Goal: Task Accomplishment & Management: Manage account settings

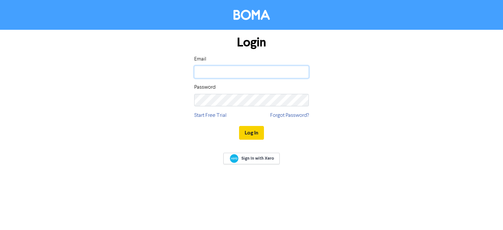
type input "[PERSON_NAME][EMAIL_ADDRESS][DOMAIN_NAME]"
click at [252, 132] on button "Log In" at bounding box center [251, 133] width 25 height 14
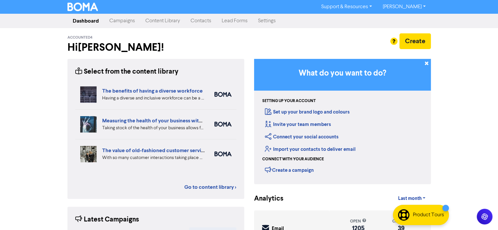
click at [124, 21] on link "Campaigns" at bounding box center [122, 20] width 36 height 13
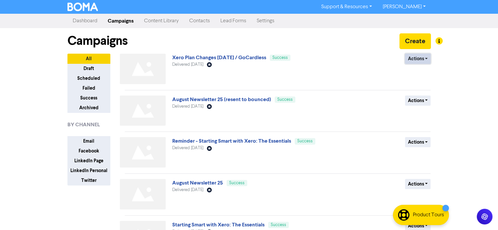
click at [427, 58] on button "Actions" at bounding box center [418, 59] width 26 height 10
click at [416, 72] on button "Duplicate" at bounding box center [432, 72] width 52 height 10
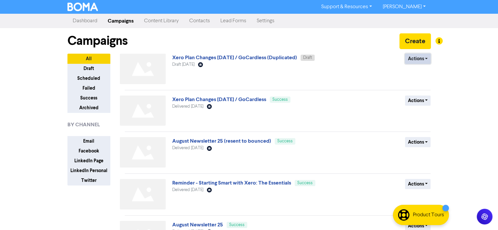
click at [427, 57] on button "Actions" at bounding box center [418, 59] width 26 height 10
click at [418, 92] on button "Rename" at bounding box center [432, 93] width 52 height 10
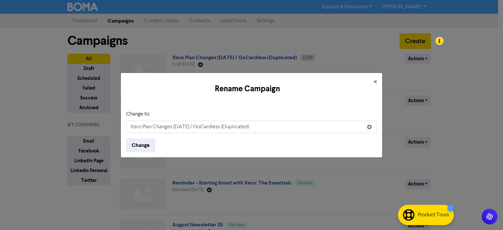
click at [131, 127] on input "Xero Plan Changes [DATE] / GoCardless (Duplicated)" at bounding box center [251, 127] width 251 height 12
click at [282, 129] on input "Reminder - Xero Plan Changes [DATE] / GoCardless (Duplicated)" at bounding box center [251, 127] width 251 height 12
type input "Reminder - Xero Plan Changes [DATE] / GoCardless"
click at [139, 144] on button "Change" at bounding box center [140, 146] width 29 height 14
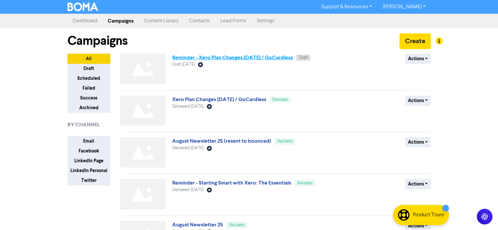
click at [237, 59] on link "Reminder - Xero Plan Changes [DATE] / GoCardless" at bounding box center [232, 57] width 121 height 7
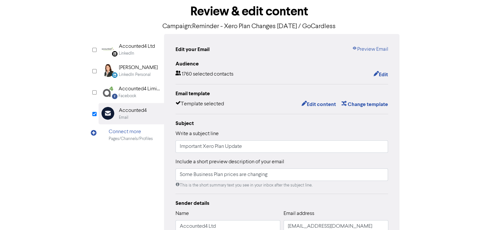
scroll to position [66, 0]
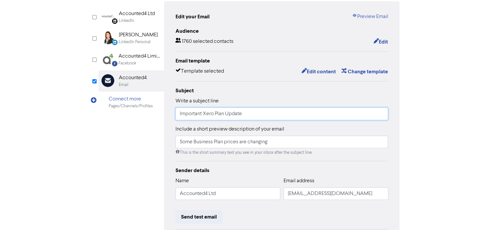
click at [244, 114] on input "Important Xero Plan Update" at bounding box center [282, 114] width 213 height 12
type input "Important update re monthly invoicing"
drag, startPoint x: 272, startPoint y: 143, endPoint x: 160, endPoint y: 143, distance: 112.1
click at [160, 143] on div "LinkedIn Page Created with Sketch. Accounted4 Ltd LinkedIn LinkedIn Personal Cr…" at bounding box center [250, 140] width 302 height 279
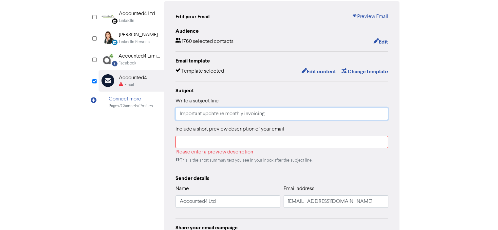
click at [244, 114] on input "Important update re monthly invoicing" at bounding box center [282, 114] width 213 height 12
type input "Important update re our invoicing"
click at [182, 140] on input "text" at bounding box center [282, 142] width 213 height 12
click at [226, 114] on input "Important update re our invoicing" at bounding box center [282, 114] width 213 height 12
click at [181, 141] on input "text" at bounding box center [282, 142] width 213 height 12
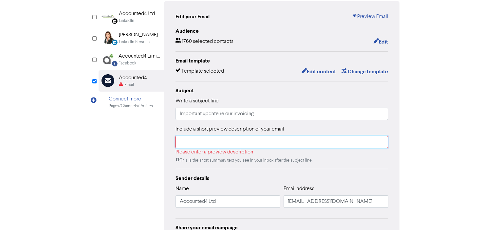
click at [179, 141] on input "text" at bounding box center [282, 142] width 213 height 12
click at [180, 141] on input "text" at bounding box center [282, 142] width 213 height 12
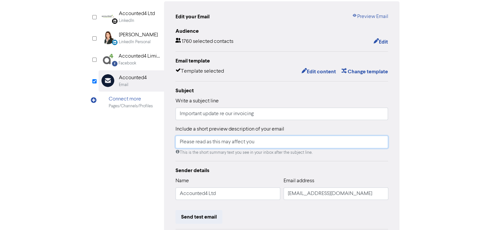
type input "Please read as this may affect you"
click at [379, 161] on div "Audience 1760 selected contacts Edit Email template Template selected Edit cont…" at bounding box center [282, 147] width 213 height 241
click at [256, 113] on input "Important update re our invoicing" at bounding box center [282, 114] width 213 height 12
type input "Important update re our invoicing"
click at [419, 141] on div "Review & edit content Campaign: Reminder - Xero Plan Changes [DATE] / GoCardles…" at bounding box center [250, 137] width 374 height 343
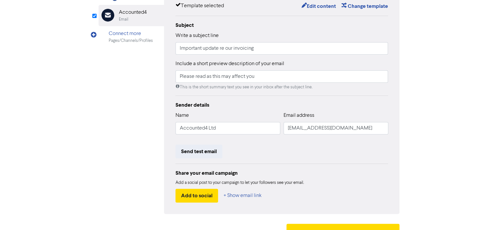
scroll to position [0, 0]
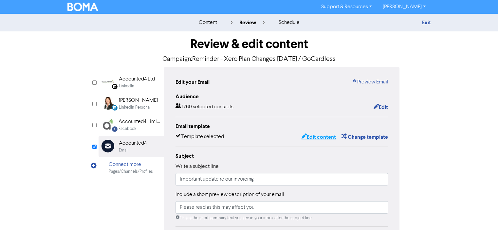
click at [316, 136] on button "Edit content" at bounding box center [318, 137] width 35 height 9
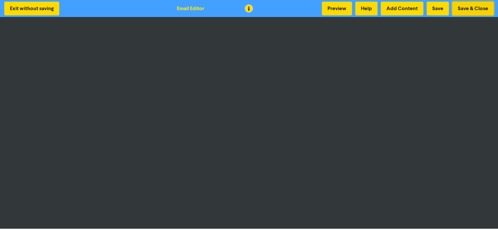
click at [471, 7] on button "Save & Close" at bounding box center [474, 9] width 42 height 14
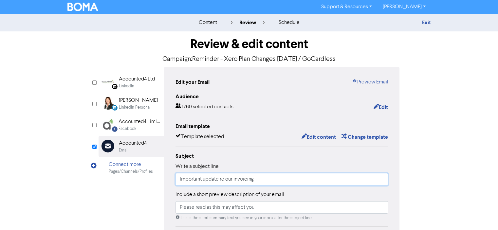
click at [204, 180] on input "Important update re our invoicing" at bounding box center [282, 179] width 213 height 12
type input "Important update re our invoicing"
type input "I"
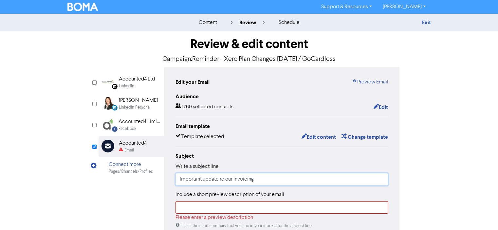
click at [204, 180] on input "Important update re our invoicing" at bounding box center [282, 179] width 213 height 12
click at [277, 179] on input "Important invoicing update re our invoicing" at bounding box center [282, 179] width 213 height 12
click at [180, 180] on input "Important invoicing update" at bounding box center [282, 179] width 213 height 12
click at [211, 178] on input "An Important invoicing update" at bounding box center [282, 179] width 213 height 12
click at [234, 179] on input "An Important Invoicing update" at bounding box center [282, 179] width 213 height 12
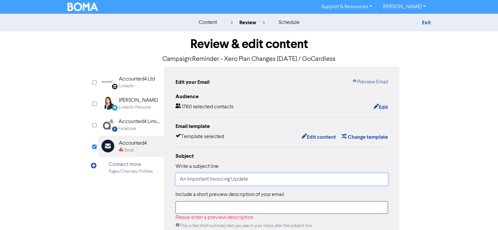
type input "An Important Invoicing Update"
click at [184, 209] on input "text" at bounding box center [282, 208] width 213 height 12
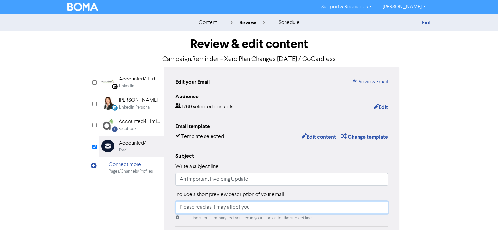
type input "Please read as it may affect you"
click at [423, 179] on div "Review & edit content Campaign: Reminder - Xero Plan Changes [DATE] / GoCardles…" at bounding box center [250, 202] width 374 height 343
click at [250, 181] on input "An Important Invoicing Update" at bounding box center [282, 179] width 213 height 12
type input "An Important Invoicing Update from Accounted4"
click at [419, 171] on div "Review & edit content Campaign: Reminder - Xero Plan Changes [DATE] / GoCardles…" at bounding box center [250, 202] width 374 height 343
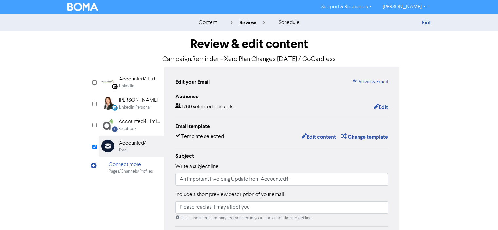
scroll to position [144, 0]
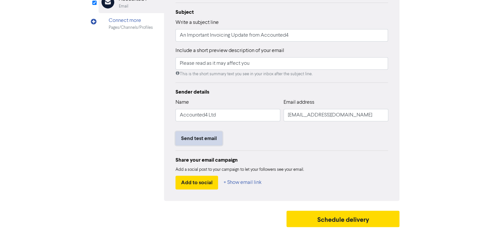
click at [184, 139] on button "Send test email" at bounding box center [199, 139] width 47 height 14
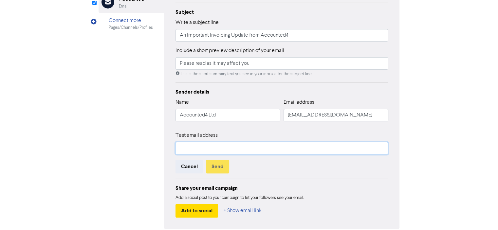
click at [182, 150] on input "text" at bounding box center [282, 148] width 213 height 12
type input "[PERSON_NAME][EMAIL_ADDRESS][DOMAIN_NAME]"
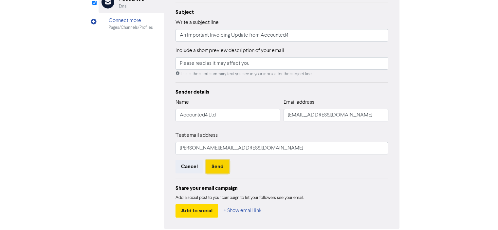
click at [214, 167] on button "Send" at bounding box center [217, 167] width 23 height 14
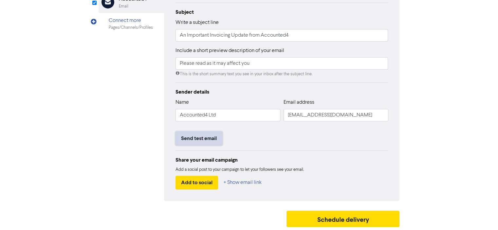
click at [194, 138] on button "Send test email" at bounding box center [199, 139] width 47 height 14
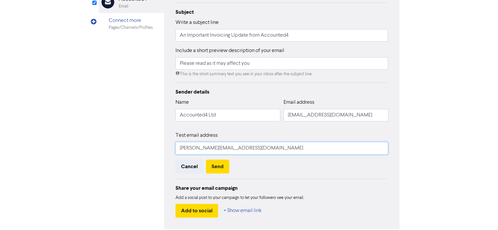
click at [198, 149] on input "[PERSON_NAME][EMAIL_ADDRESS][DOMAIN_NAME]" at bounding box center [282, 148] width 213 height 12
type input "[PERSON_NAME][EMAIL_ADDRESS][DOMAIN_NAME]"
click at [215, 167] on button "Send" at bounding box center [217, 167] width 23 height 14
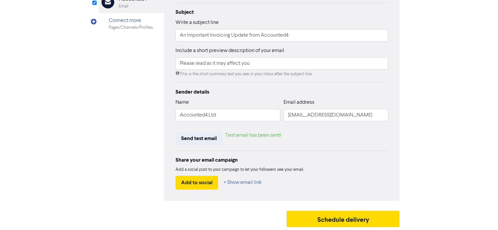
scroll to position [0, 0]
